Goal: Task Accomplishment & Management: Use online tool/utility

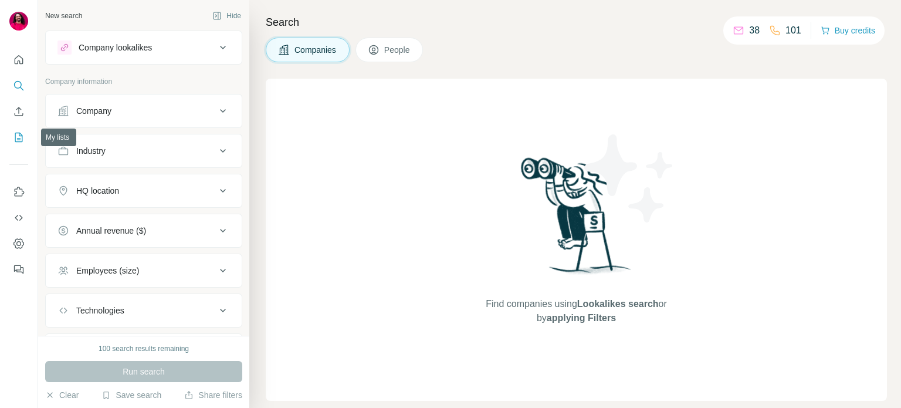
click at [19, 140] on icon "My lists" at bounding box center [19, 137] width 12 height 12
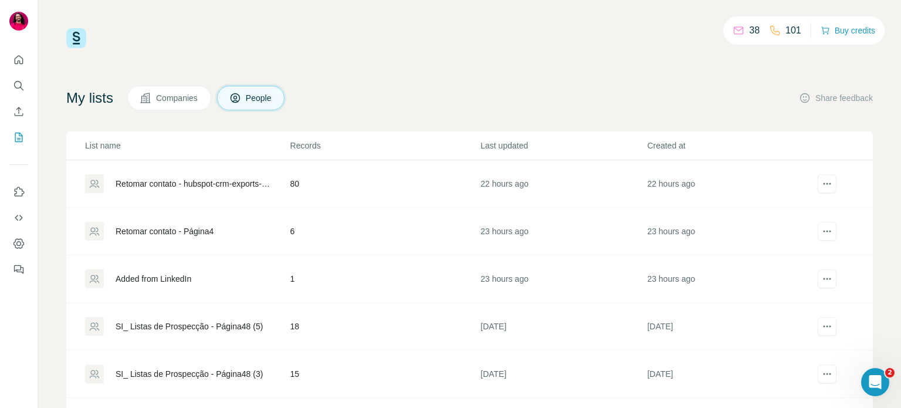
click at [202, 181] on div "Retomar contato - hubspot-crm-exports-todos-os-contatos-2025-10-06-1" at bounding box center [193, 184] width 155 height 12
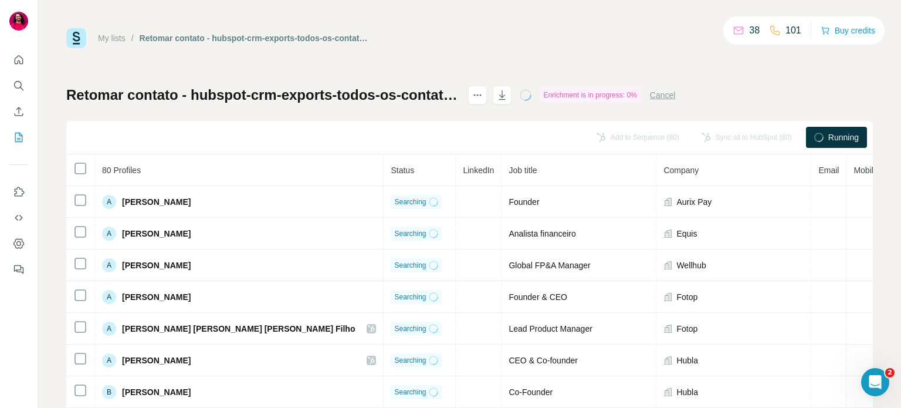
click at [676, 99] on button "Cancel" at bounding box center [663, 95] width 26 height 12
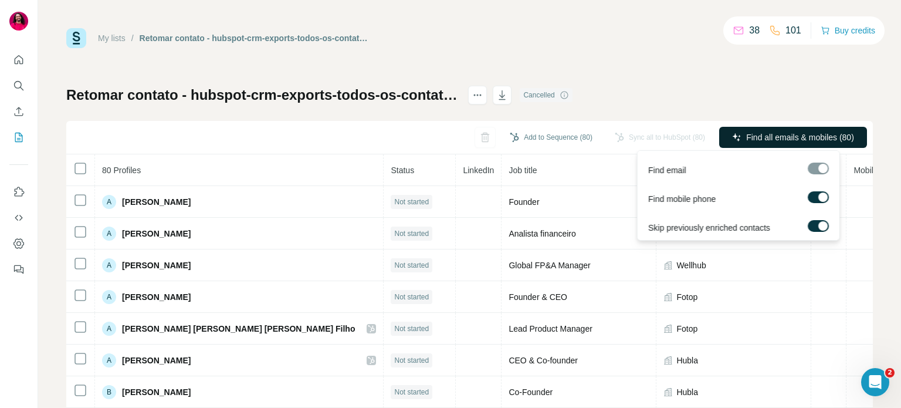
click at [731, 133] on button "Find all emails & mobiles (80)" at bounding box center [793, 137] width 148 height 21
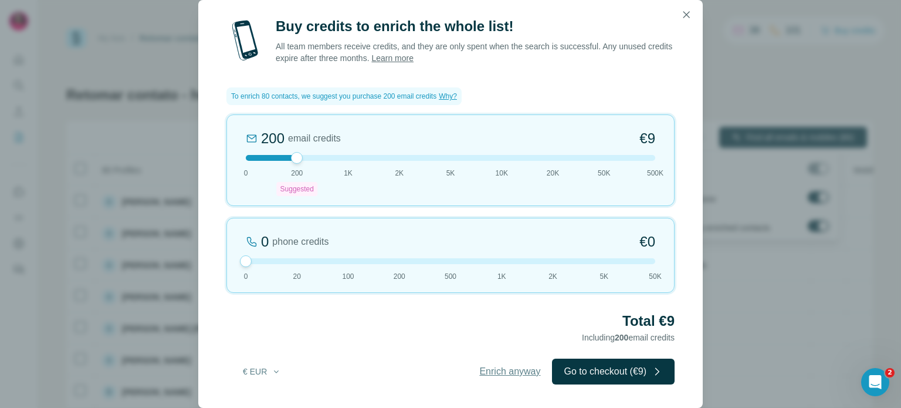
click at [482, 368] on span "Enrich anyway" at bounding box center [509, 371] width 61 height 14
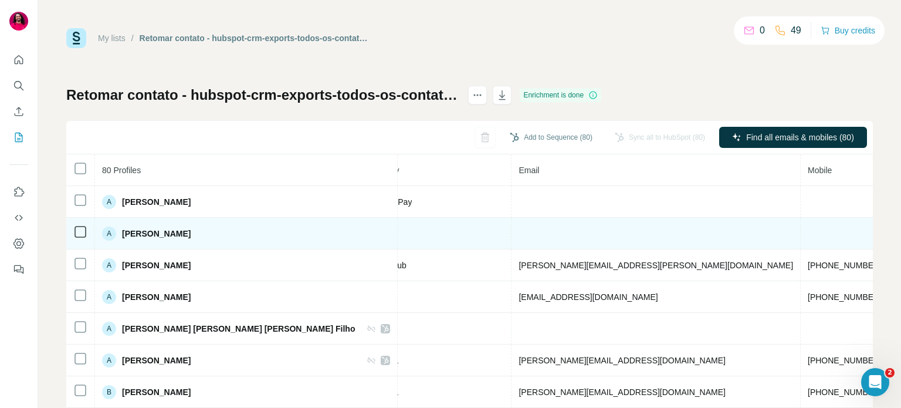
scroll to position [0, 336]
